Goal: Information Seeking & Learning: Find specific page/section

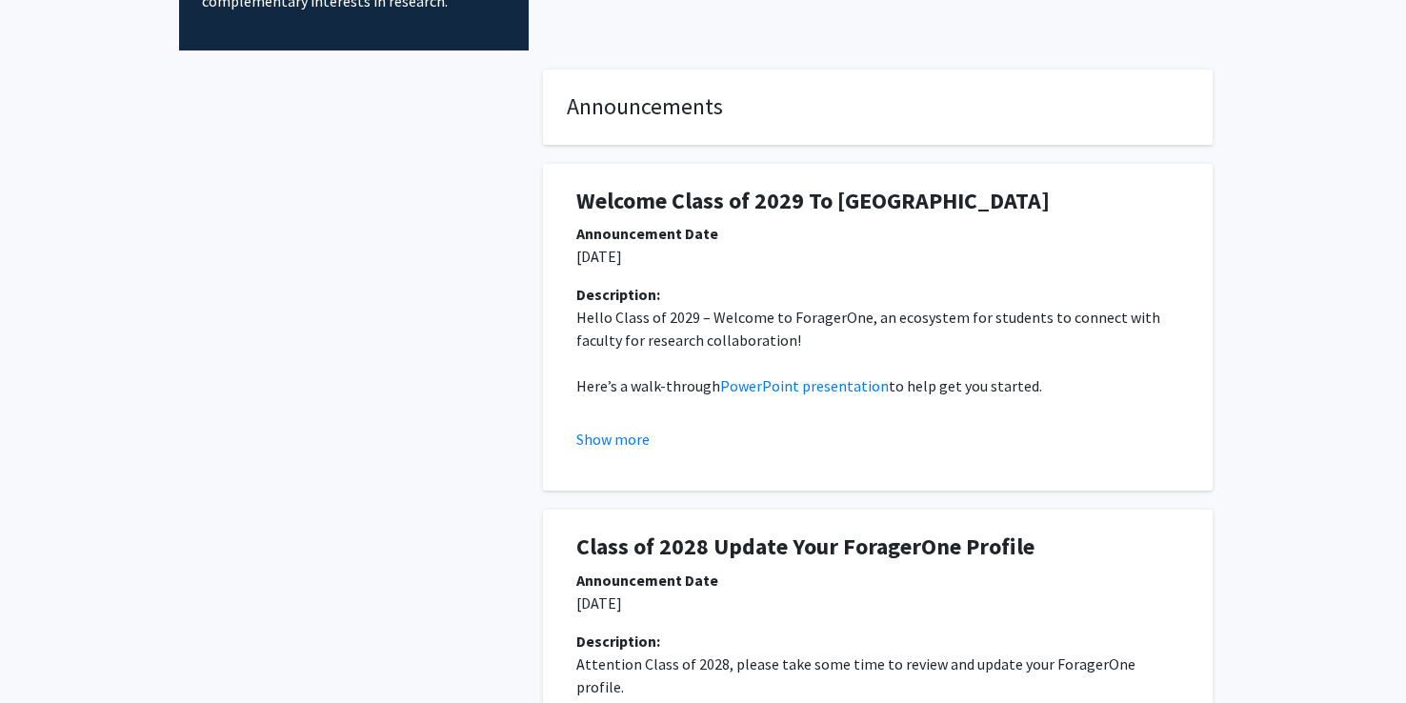
scroll to position [270, 0]
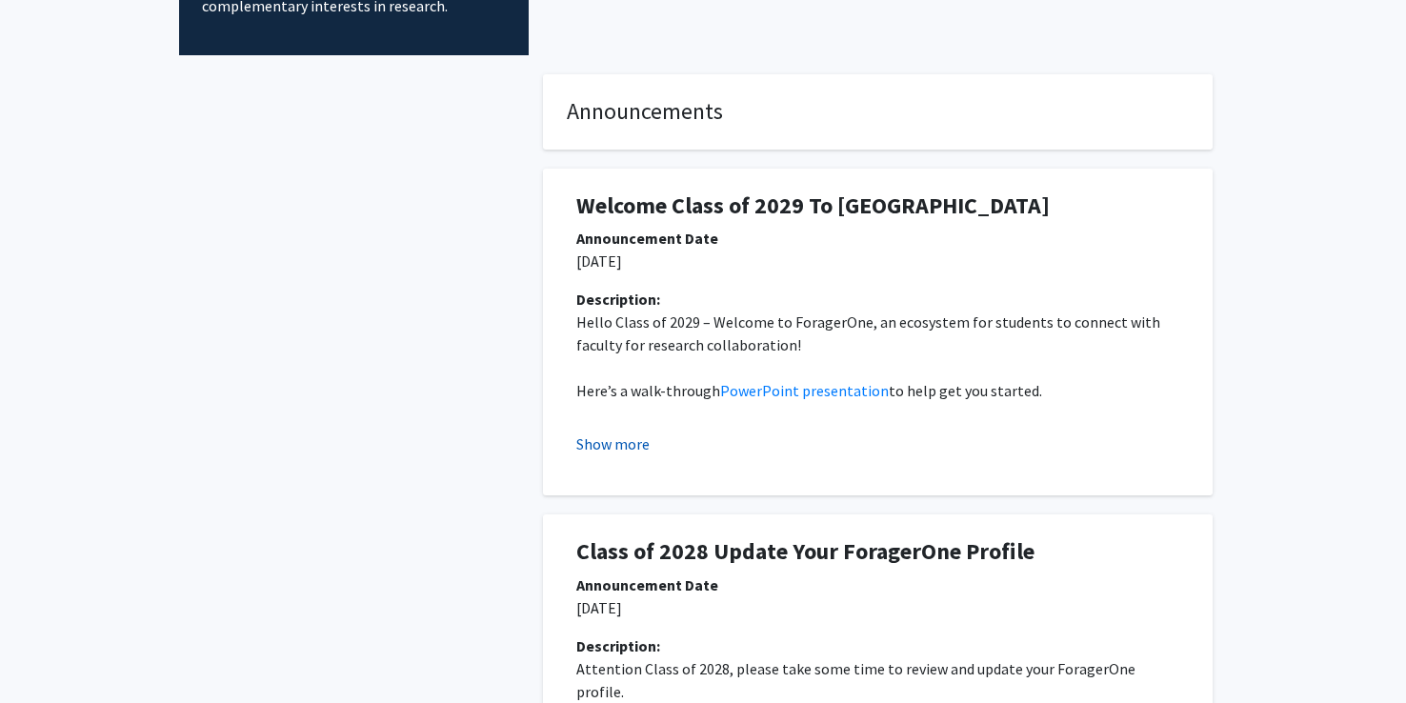
click at [622, 449] on button "Show more" at bounding box center [613, 444] width 73 height 23
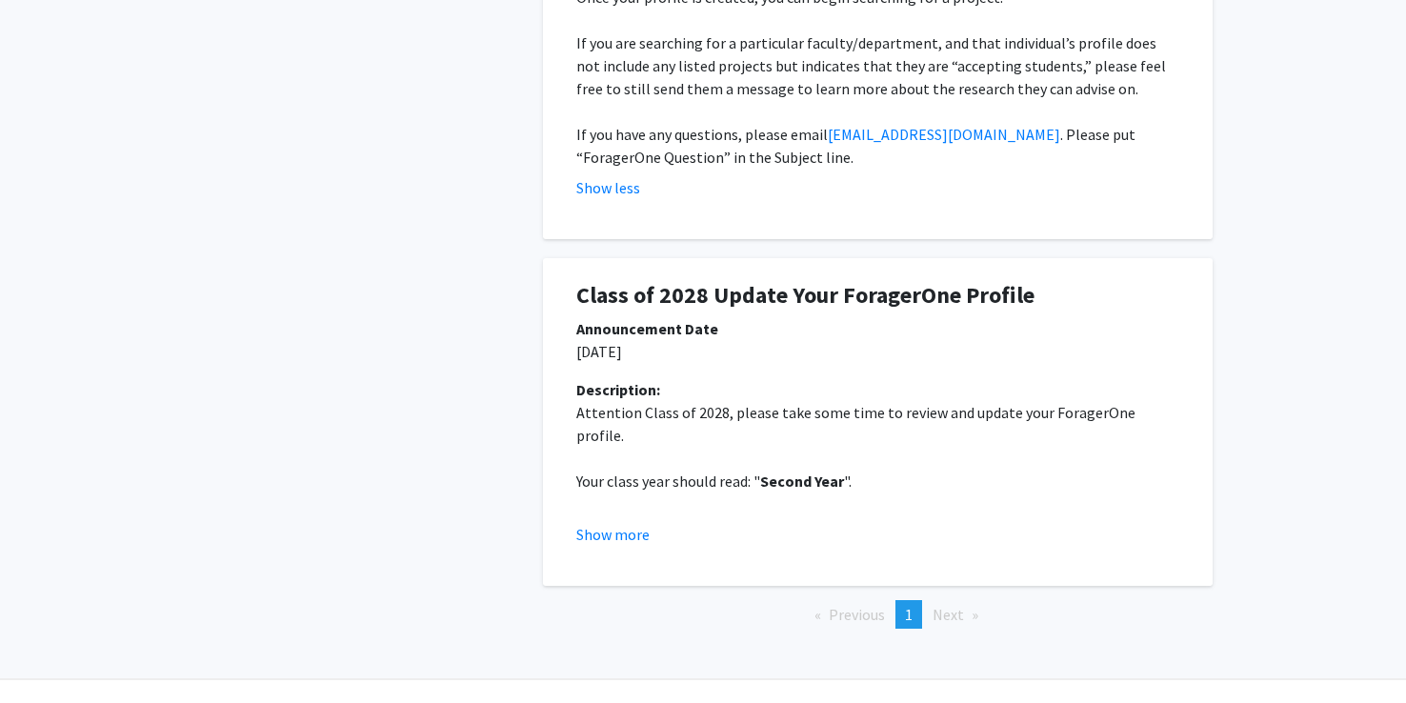
scroll to position [711, 0]
click at [607, 525] on button "Show more" at bounding box center [613, 532] width 73 height 23
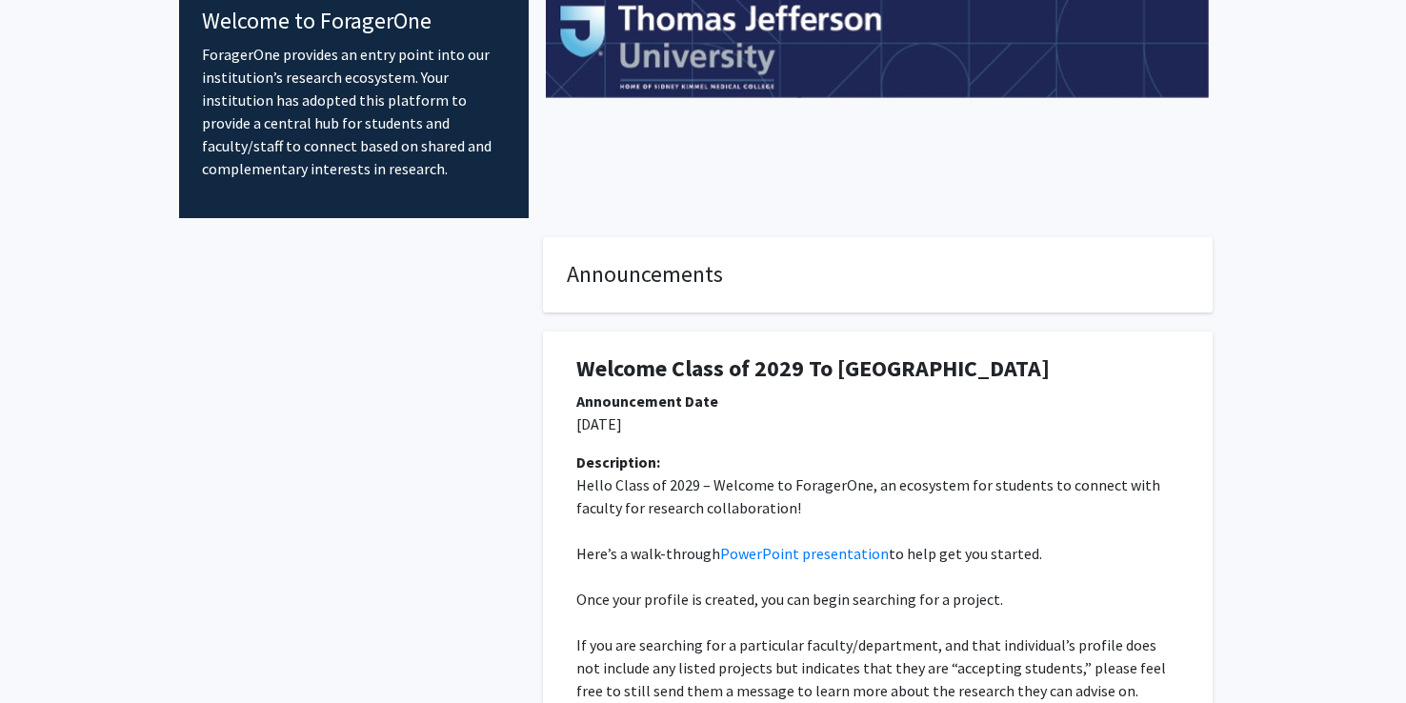
scroll to position [0, 0]
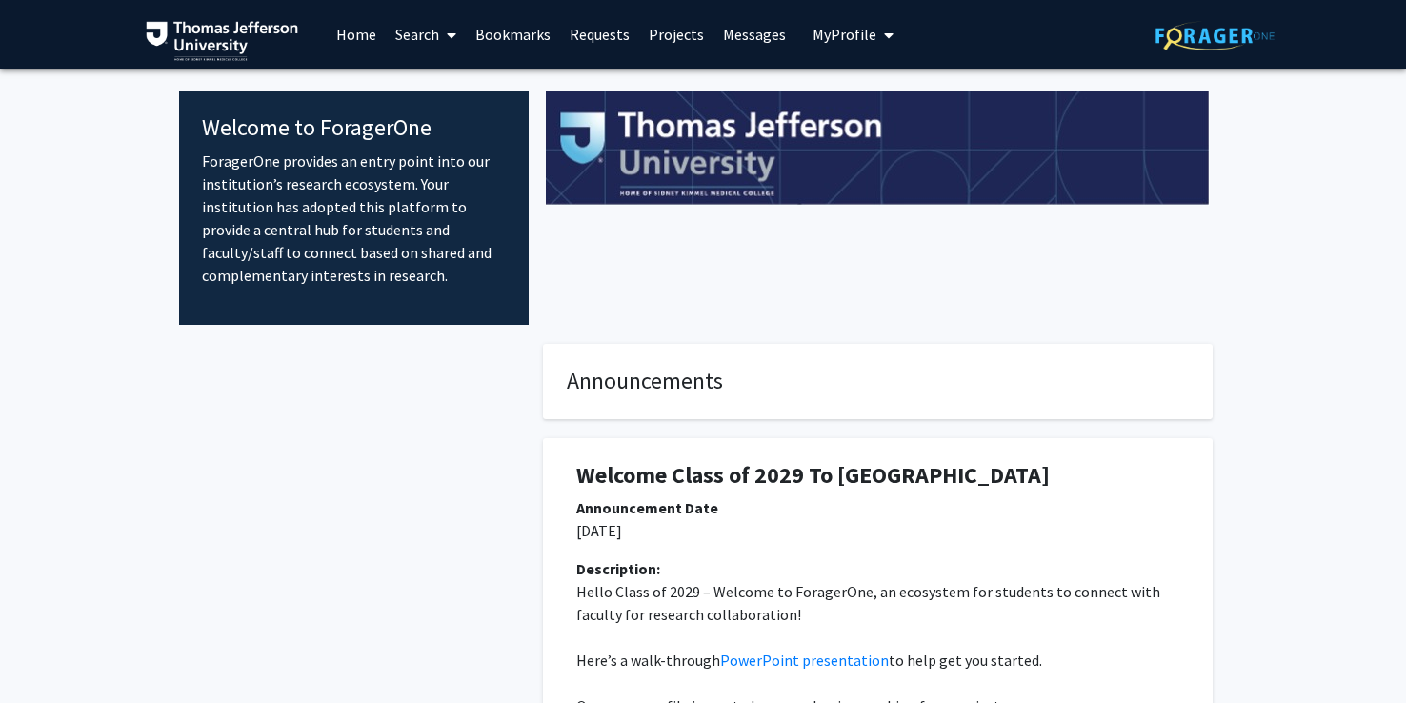
click at [1185, 34] on img at bounding box center [1215, 36] width 119 height 30
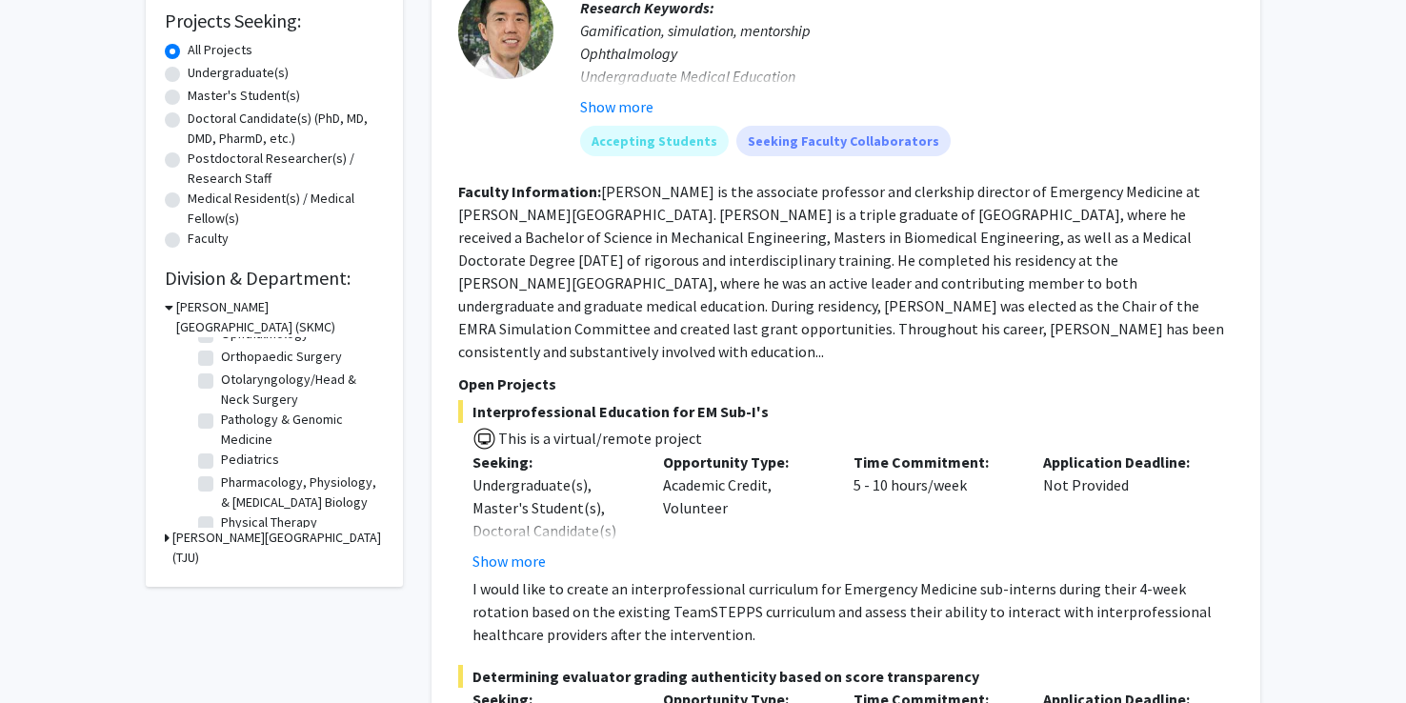
scroll to position [870, 0]
click at [221, 488] on label "Surgery" at bounding box center [244, 487] width 46 height 20
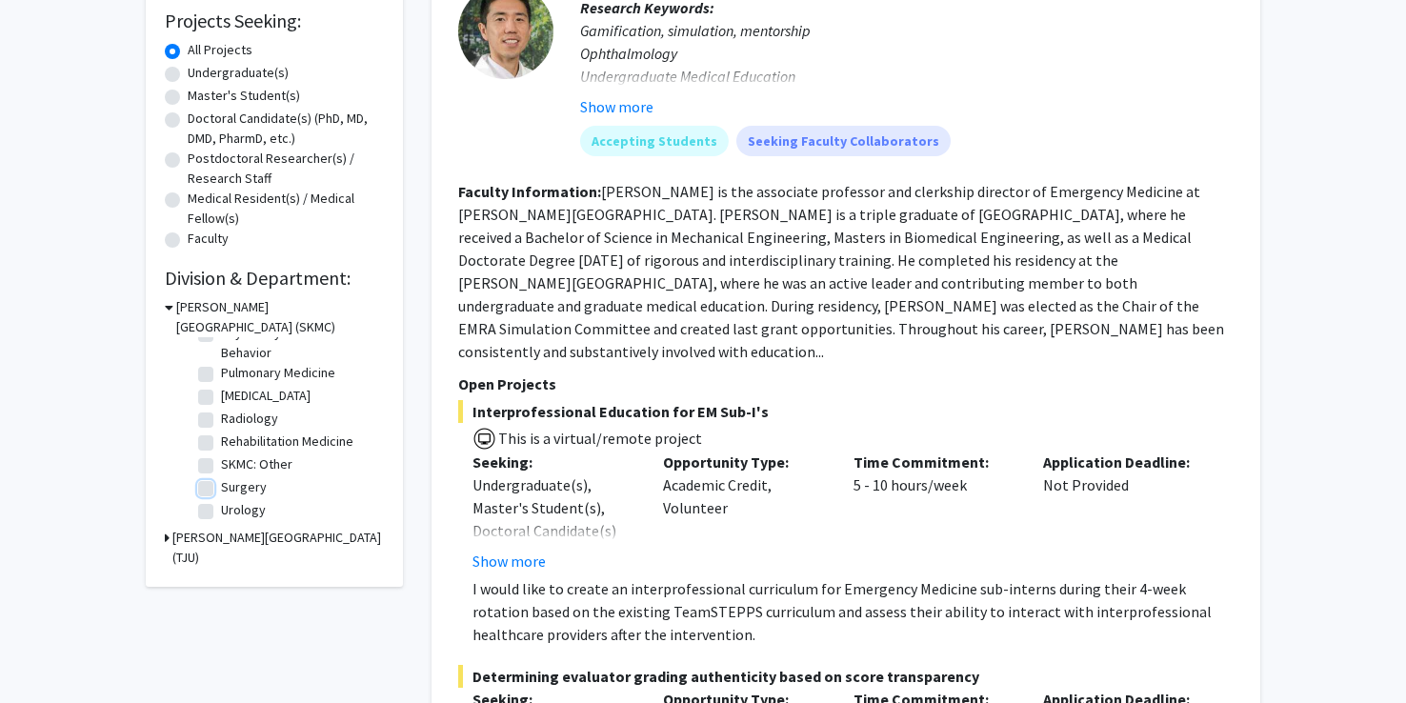
click at [221, 488] on input "Surgery" at bounding box center [227, 483] width 12 height 12
checkbox input "true"
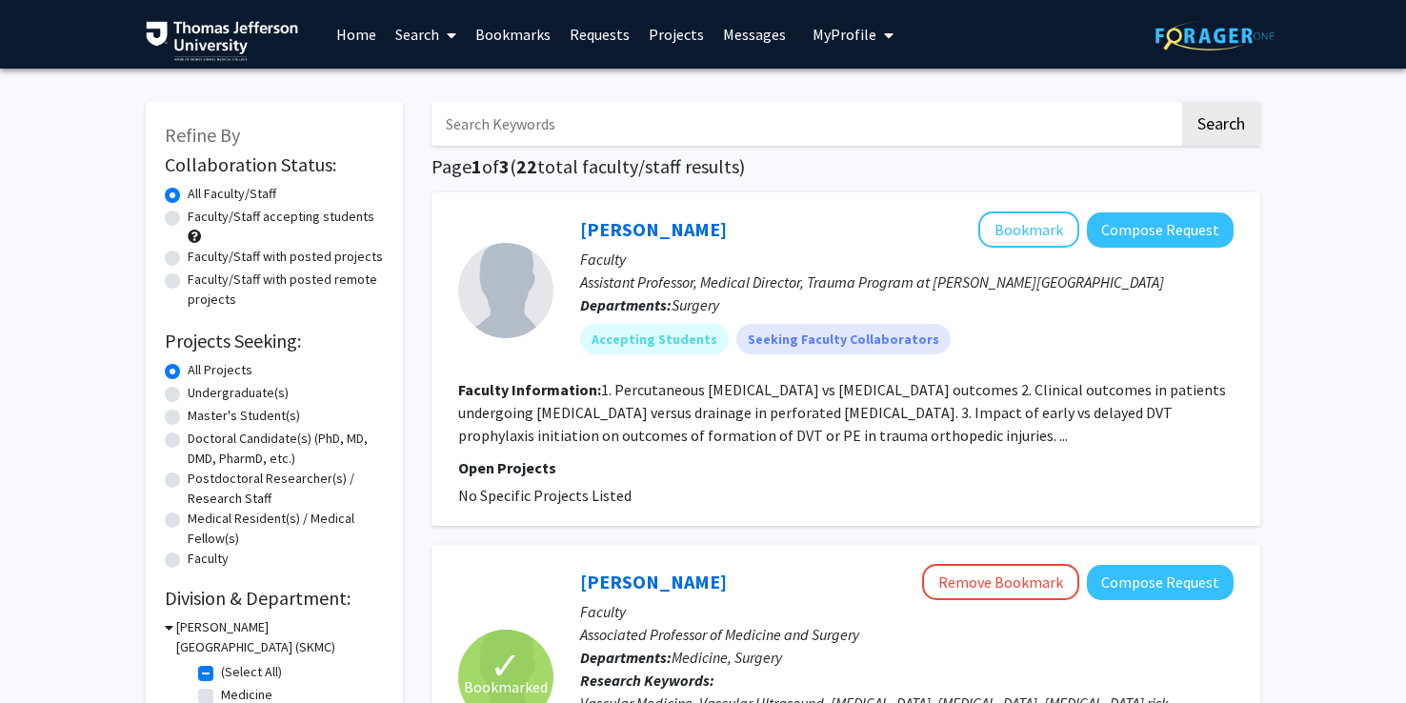
click at [493, 128] on input "Search Keywords" at bounding box center [806, 124] width 748 height 44
type input "cardiac"
click at [1183, 102] on button "Search" at bounding box center [1222, 124] width 78 height 44
checkbox input "false"
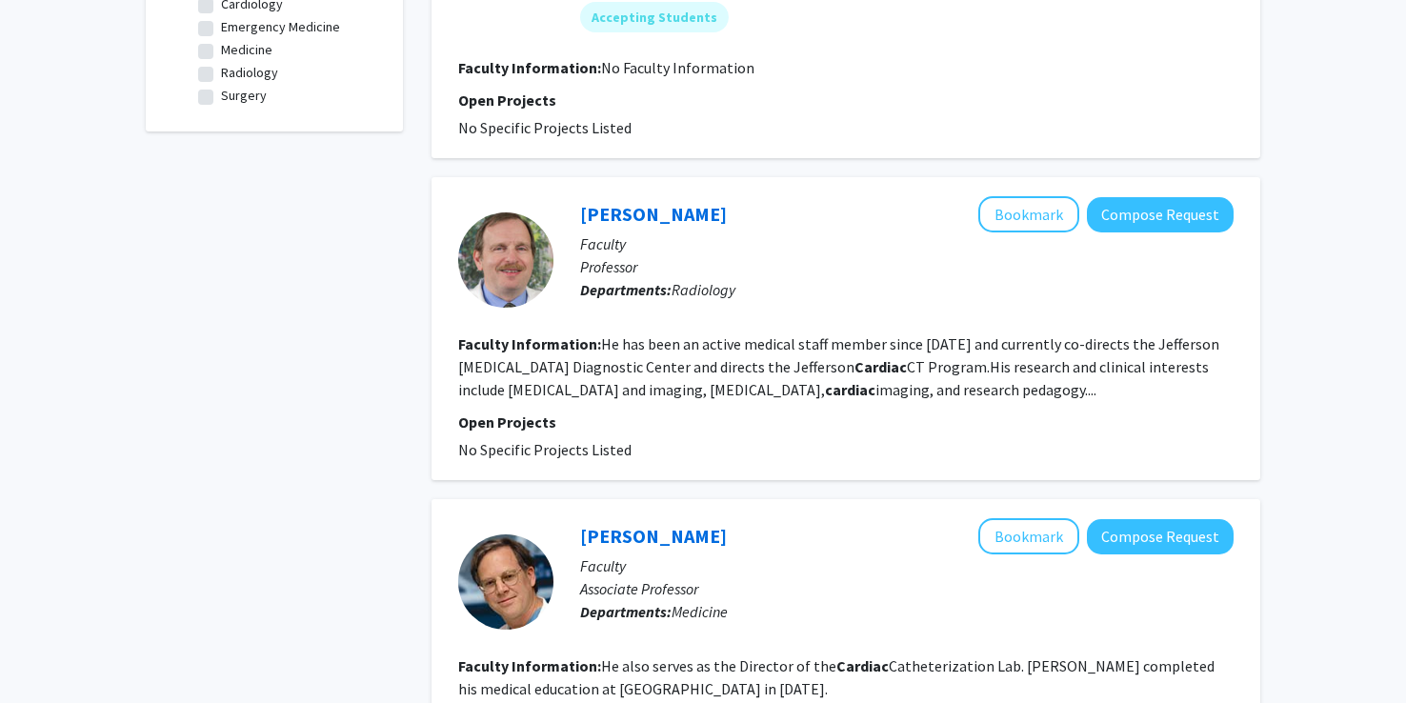
scroll to position [743, 0]
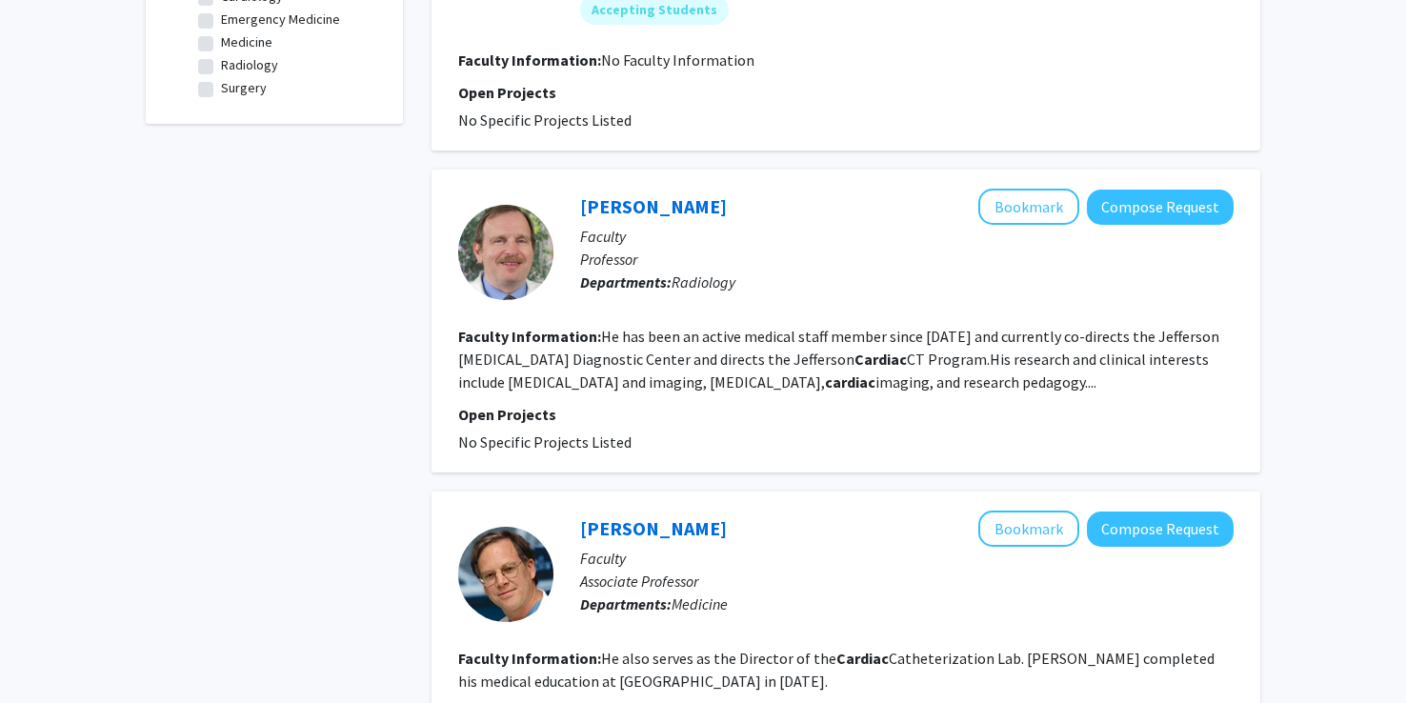
click at [221, 92] on label "Surgery" at bounding box center [244, 88] width 46 height 20
click at [221, 91] on input "Surgery" at bounding box center [227, 84] width 12 height 12
checkbox input "true"
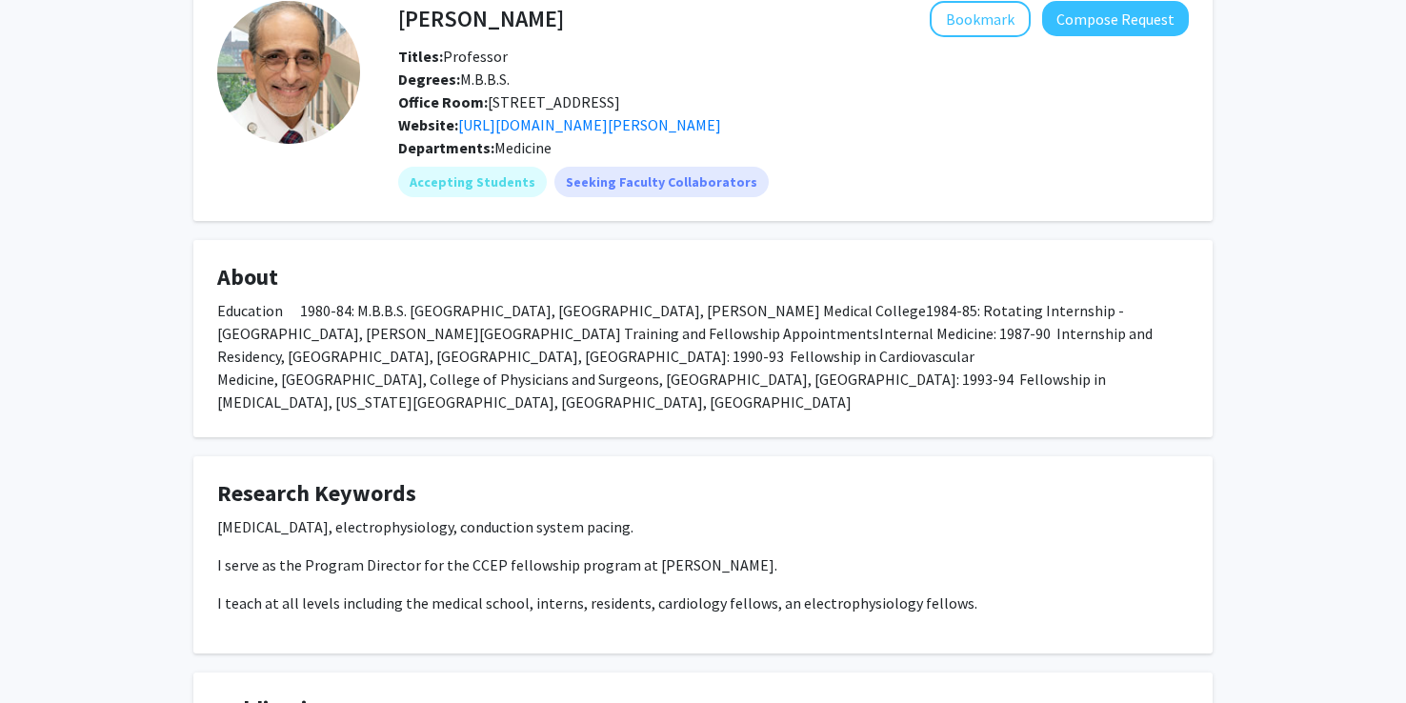
scroll to position [107, 0]
click at [656, 133] on link "[URL][DOMAIN_NAME][PERSON_NAME]" at bounding box center [589, 123] width 263 height 19
